Goal: Transaction & Acquisition: Purchase product/service

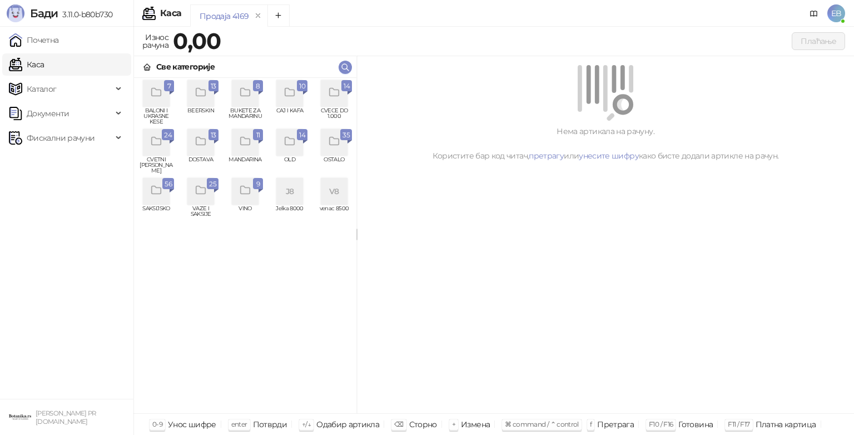
click at [343, 97] on div "grid" at bounding box center [334, 93] width 27 height 27
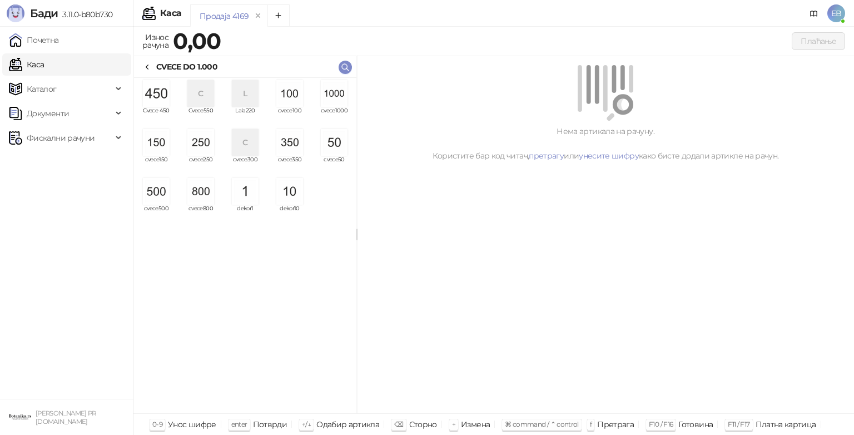
click at [343, 97] on img "grid" at bounding box center [334, 93] width 27 height 27
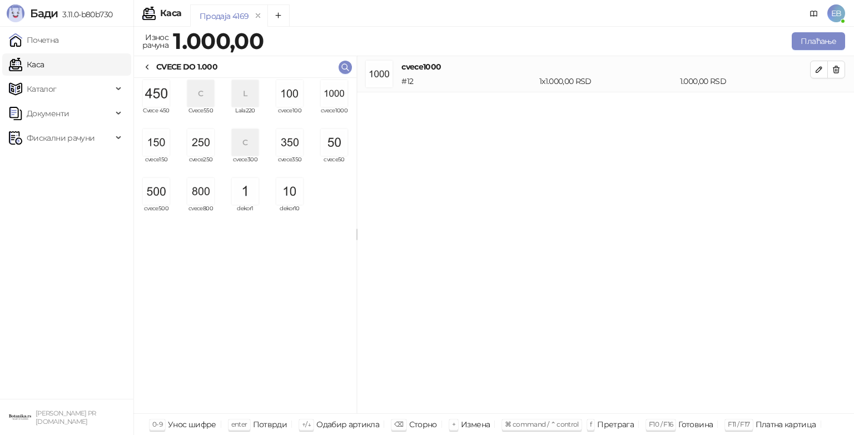
click at [343, 97] on img "grid" at bounding box center [334, 93] width 27 height 27
click at [157, 185] on img "grid" at bounding box center [156, 191] width 27 height 27
click at [164, 101] on img "grid" at bounding box center [156, 93] width 27 height 27
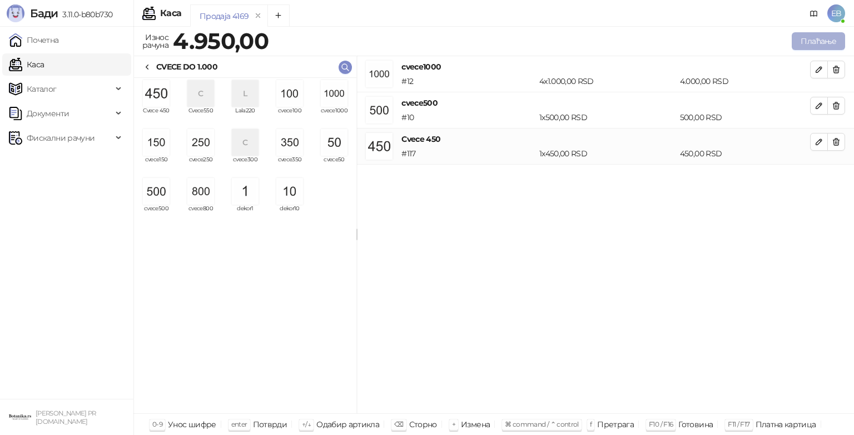
click at [815, 44] on button "Плаћање" at bounding box center [817, 41] width 53 height 18
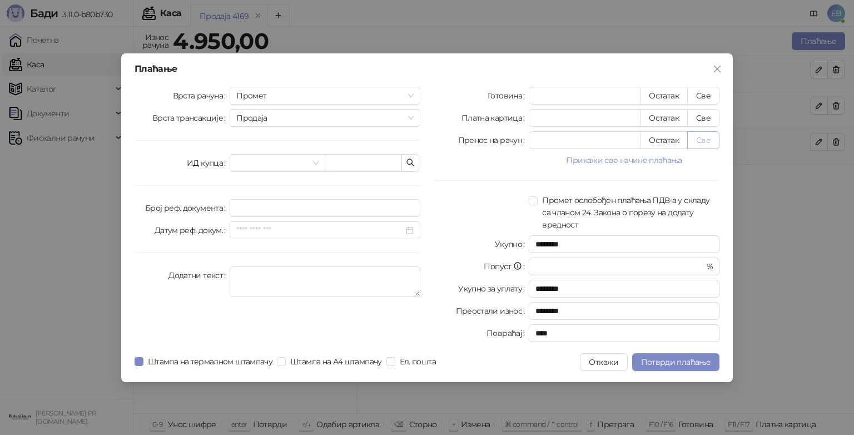
click at [704, 140] on button "Све" at bounding box center [703, 140] width 32 height 18
type input "****"
click at [677, 360] on span "Потврди плаћање" at bounding box center [675, 362] width 69 height 10
